Goal: Find specific page/section: Find specific page/section

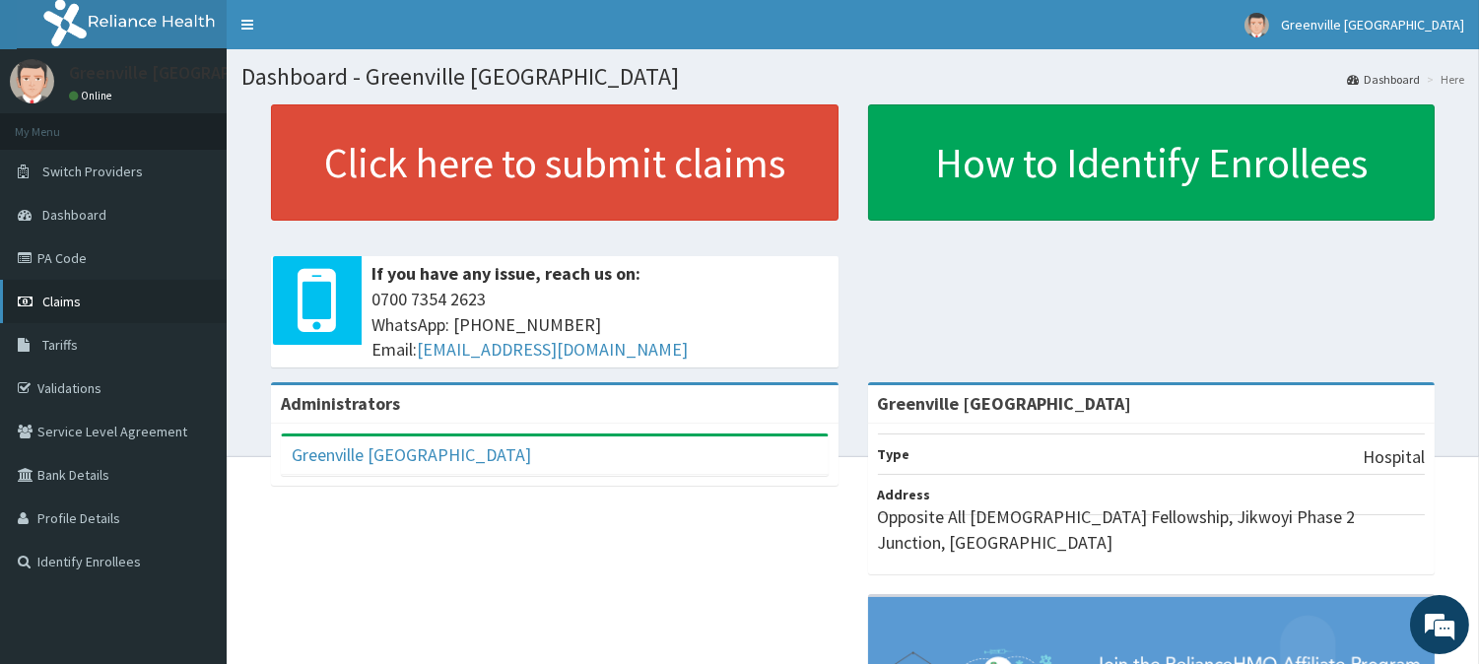
click at [90, 296] on link "Claims" at bounding box center [113, 301] width 227 height 43
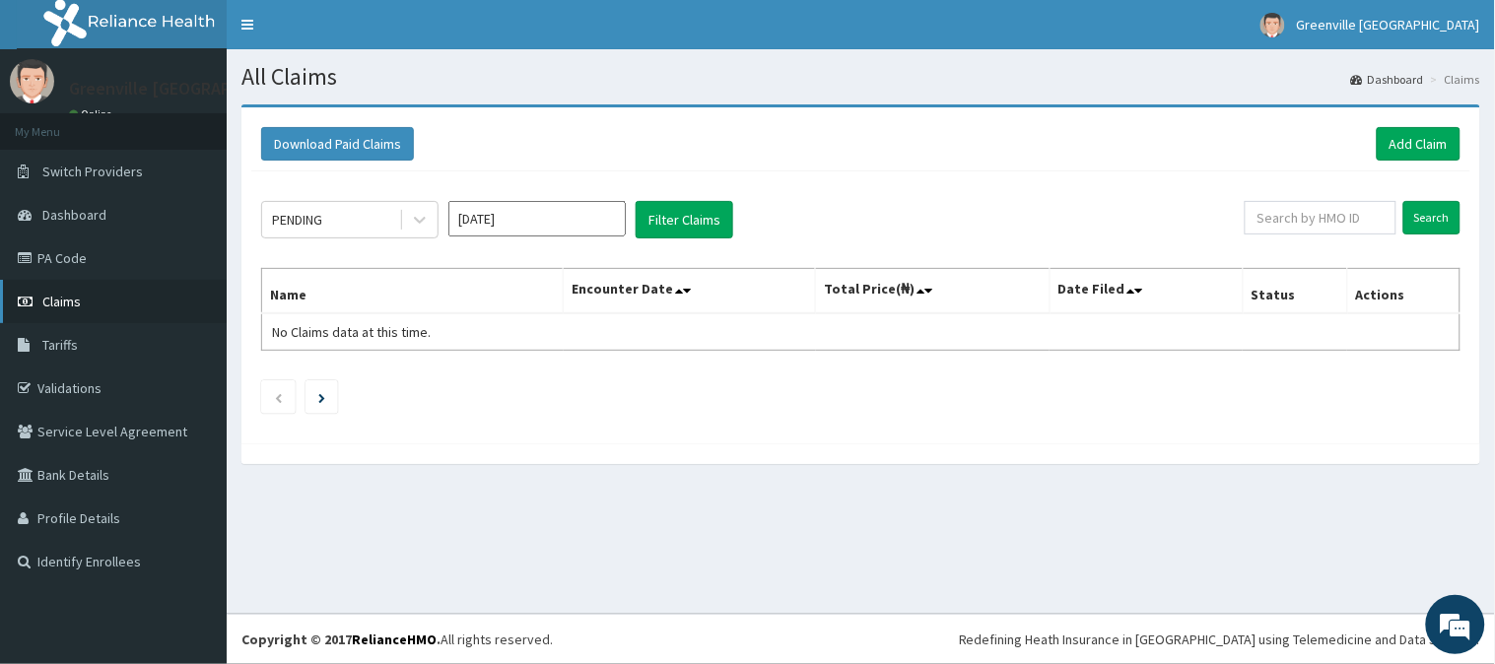
click at [93, 292] on link "Claims" at bounding box center [113, 301] width 227 height 43
click at [53, 247] on link "PA Code" at bounding box center [113, 257] width 227 height 43
